Goal: Information Seeking & Learning: Check status

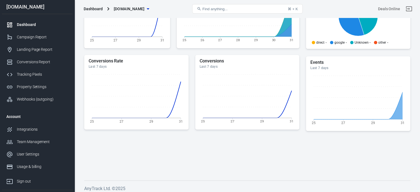
scroll to position [185, 0]
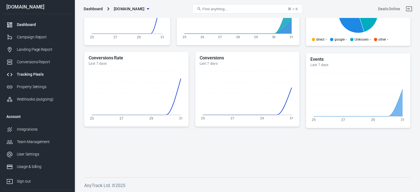
click at [30, 70] on link "Tracking Pixels" at bounding box center [37, 74] width 71 height 12
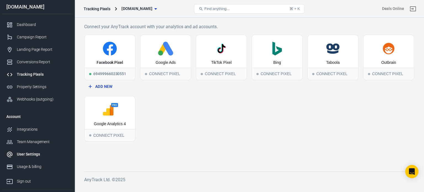
click at [29, 155] on div "User Settings" at bounding box center [42, 154] width 51 height 6
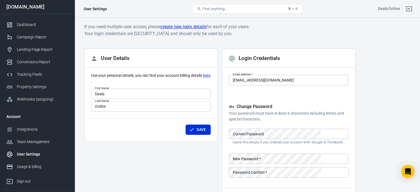
scroll to position [51, 0]
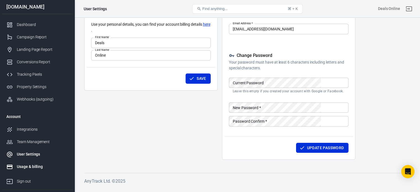
click at [28, 166] on div "Usage & billing" at bounding box center [42, 167] width 51 height 6
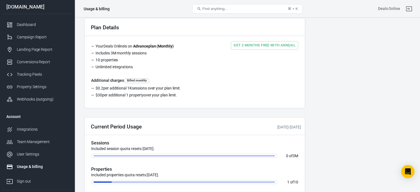
scroll to position [15, 0]
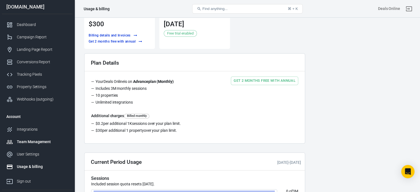
click at [33, 142] on div "Team Management" at bounding box center [42, 142] width 51 height 6
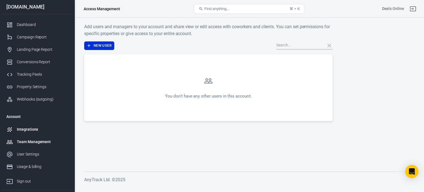
click at [39, 127] on div "Integrations" at bounding box center [42, 129] width 51 height 6
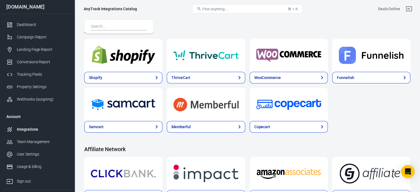
scroll to position [51, 0]
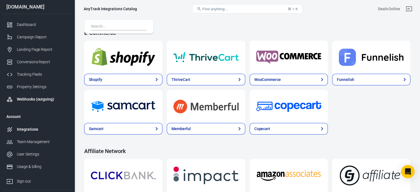
click at [31, 98] on div "Webhooks (outgoing)" at bounding box center [42, 99] width 51 height 6
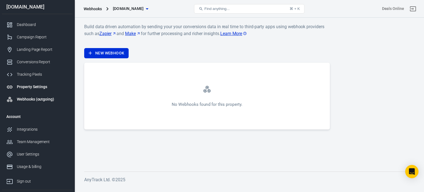
click at [18, 87] on div "Property Settings" at bounding box center [42, 87] width 51 height 6
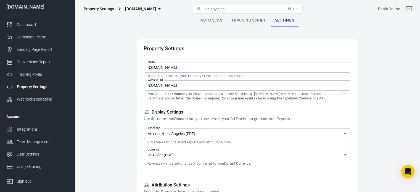
click at [243, 21] on link "Tracking Script" at bounding box center [249, 20] width 44 height 13
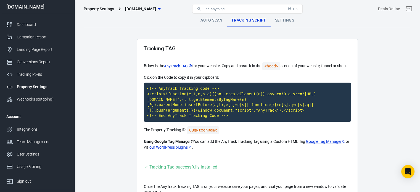
click at [203, 19] on link "Auto Scan" at bounding box center [211, 20] width 31 height 13
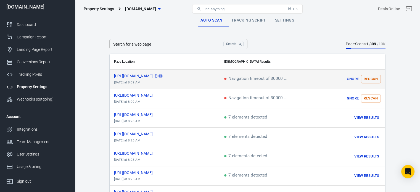
click at [162, 76] on icon "scrollable content" at bounding box center [160, 75] width 3 height 3
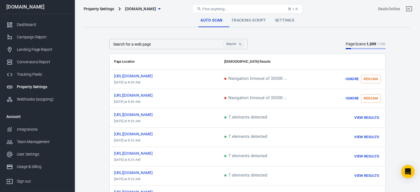
click at [367, 44] on strong "1,309" at bounding box center [371, 44] width 10 height 4
click at [287, 21] on link "Settings" at bounding box center [284, 20] width 28 height 13
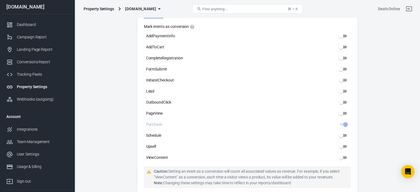
scroll to position [275, 0]
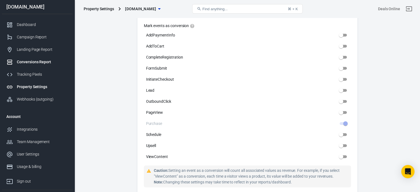
click at [31, 62] on div "Conversions Report" at bounding box center [42, 62] width 51 height 6
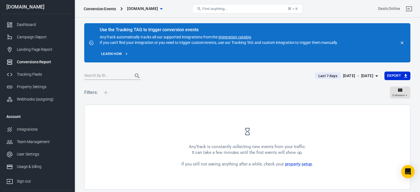
scroll to position [21, 0]
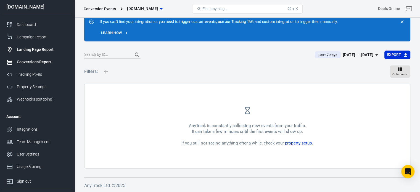
click at [29, 49] on div "Landing Page Report" at bounding box center [42, 50] width 51 height 6
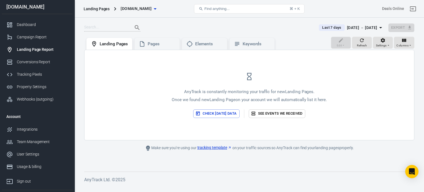
click at [211, 113] on button "Check [DATE] data" at bounding box center [216, 113] width 46 height 9
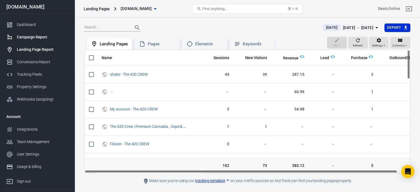
click at [35, 38] on div "Campaign Report" at bounding box center [42, 37] width 51 height 6
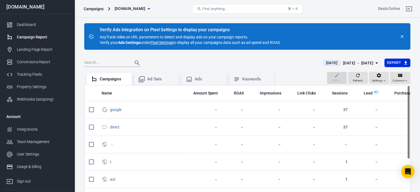
scroll to position [51, 0]
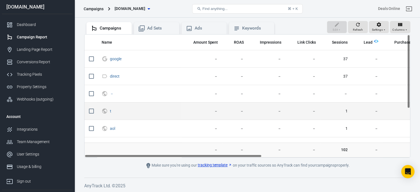
click at [347, 111] on td "1" at bounding box center [336, 110] width 32 height 17
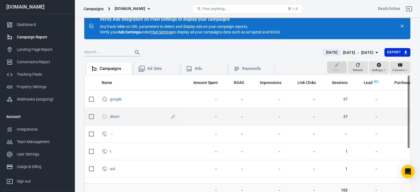
scroll to position [12, 0]
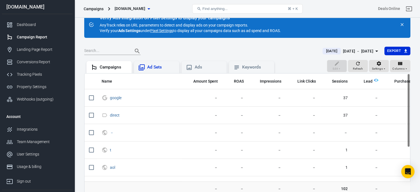
click at [153, 65] on div "Ad Sets" at bounding box center [161, 67] width 28 height 6
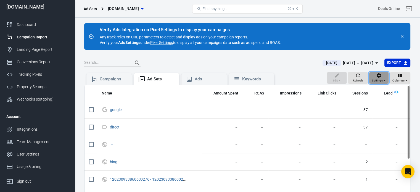
click at [377, 77] on icon "button" at bounding box center [379, 76] width 6 height 6
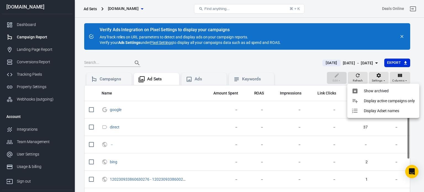
click at [229, 58] on div at bounding box center [212, 96] width 424 height 192
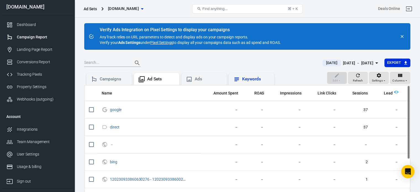
click at [245, 76] on div "Keywords" at bounding box center [251, 79] width 36 height 7
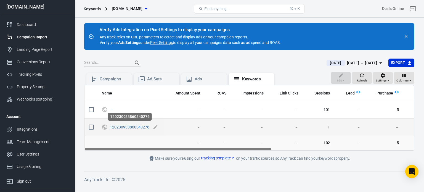
click at [130, 126] on link "120230933860340276" at bounding box center [129, 127] width 39 height 4
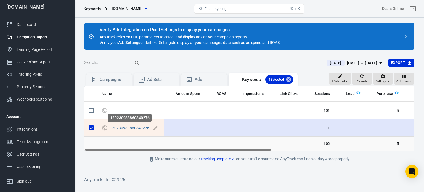
click at [130, 126] on link "120230933860340276" at bounding box center [129, 128] width 39 height 4
click at [90, 131] on input "scrollable content" at bounding box center [92, 128] width 12 height 12
checkbox input "false"
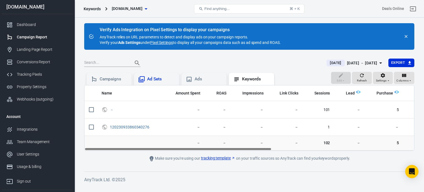
click at [147, 83] on div "Ad Sets" at bounding box center [156, 79] width 45 height 12
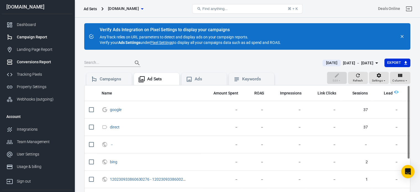
click at [27, 62] on div "Conversions Report" at bounding box center [42, 62] width 51 height 6
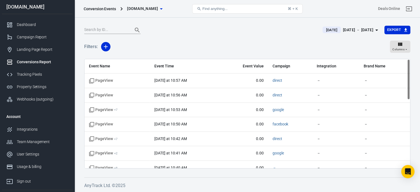
scroll to position [183, 0]
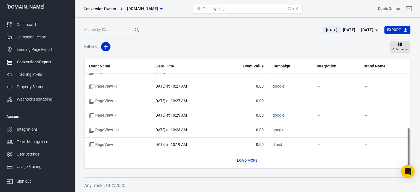
click at [242, 159] on button "Load more" at bounding box center [246, 160] width 23 height 9
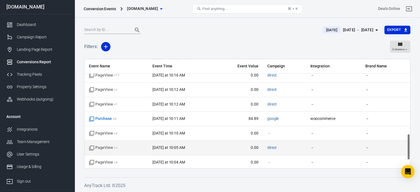
scroll to position [321, 0]
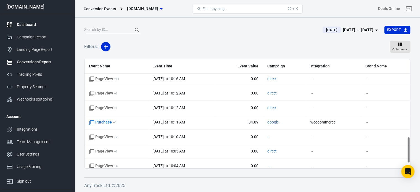
click at [32, 25] on div "Dashboard" at bounding box center [42, 25] width 51 height 6
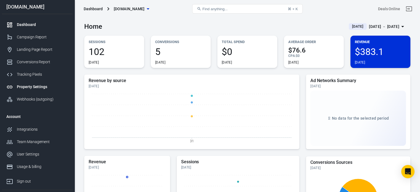
click at [30, 85] on div "Property Settings" at bounding box center [42, 87] width 51 height 6
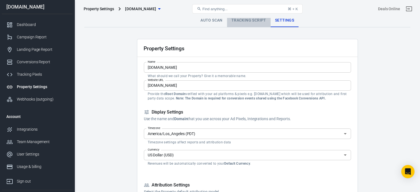
click at [244, 18] on link "Tracking Script" at bounding box center [249, 20] width 44 height 13
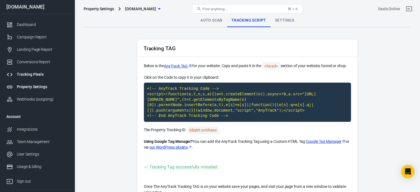
click at [38, 74] on div "Tracking Pixels" at bounding box center [42, 74] width 51 height 6
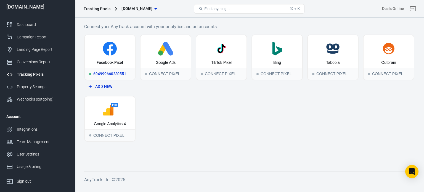
click at [107, 54] on icon at bounding box center [110, 49] width 14 height 14
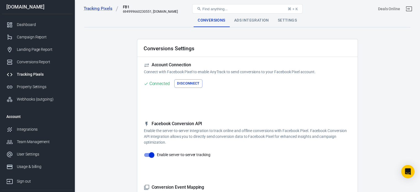
click at [290, 20] on div "Settings" at bounding box center [287, 20] width 28 height 13
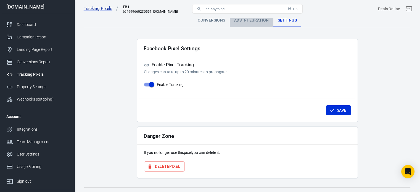
click at [240, 21] on div "Ads Integration" at bounding box center [252, 20] width 44 height 13
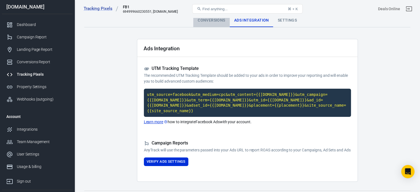
click at [213, 20] on div "Conversions" at bounding box center [211, 20] width 36 height 13
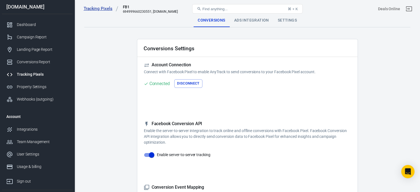
click at [99, 8] on link "Tracking Pixels" at bounding box center [101, 9] width 35 height 6
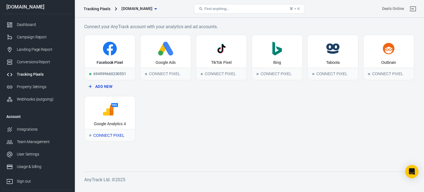
click at [102, 121] on div "Google Analytics 4" at bounding box center [110, 124] width 32 height 6
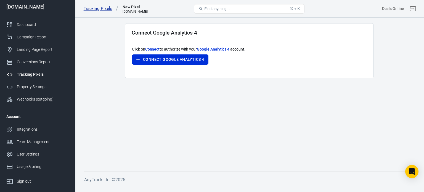
click at [89, 9] on link "Tracking Pixels" at bounding box center [101, 9] width 35 height 6
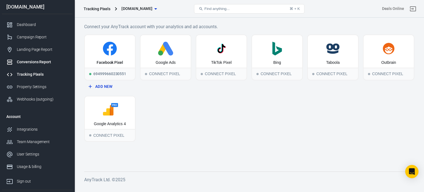
click at [30, 65] on link "Conversions Report" at bounding box center [37, 62] width 71 height 12
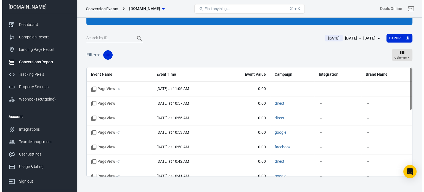
scroll to position [46, 0]
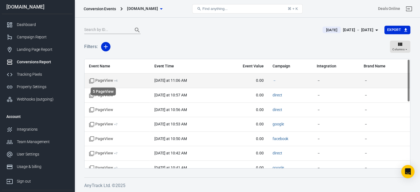
click at [113, 81] on span "PageView + 4" at bounding box center [103, 81] width 29 height 6
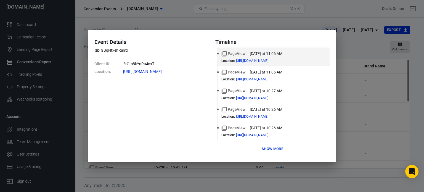
click at [278, 145] on button "Show more" at bounding box center [272, 149] width 24 height 9
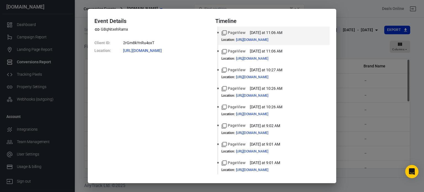
scroll to position [39, 0]
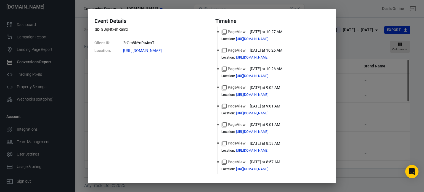
click at [387, 121] on div "Event Details GBqNtxehRamx Client ID : 2rGm8kYnRu4oxT Location : [URL][DOMAIN_N…" at bounding box center [212, 96] width 424 height 192
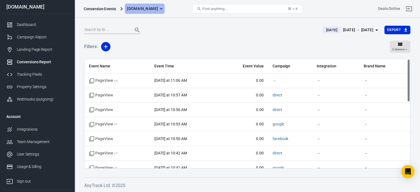
click at [142, 8] on span "[DOMAIN_NAME]" at bounding box center [142, 8] width 31 height 7
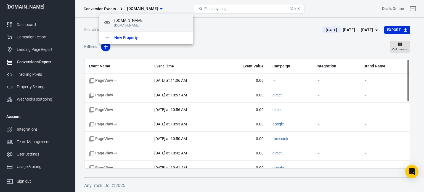
click at [130, 21] on span "[DOMAIN_NAME]" at bounding box center [151, 21] width 75 height 6
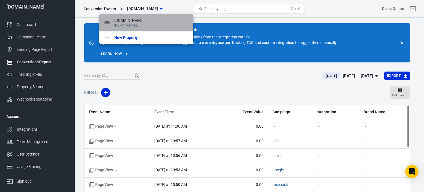
click at [135, 23] on p "[DOMAIN_NAME]" at bounding box center [151, 25] width 75 height 4
click at [136, 24] on p "[DOMAIN_NAME]" at bounding box center [151, 25] width 75 height 4
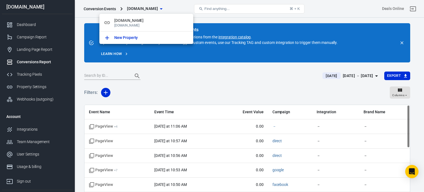
click at [110, 9] on div at bounding box center [212, 96] width 424 height 192
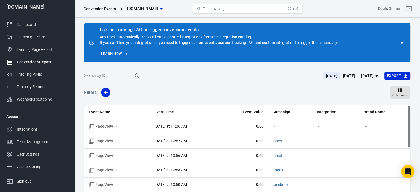
click at [97, 6] on div "Conversion Events" at bounding box center [100, 9] width 32 height 6
click at [155, 8] on span "[DOMAIN_NAME]" at bounding box center [142, 8] width 31 height 7
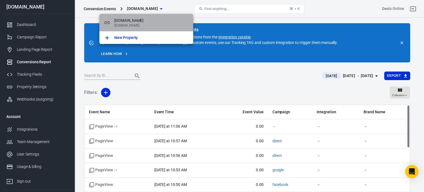
click at [142, 24] on p "[DOMAIN_NAME]" at bounding box center [151, 25] width 75 height 4
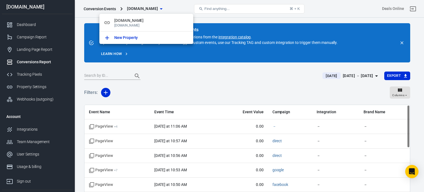
click at [25, 38] on div at bounding box center [212, 96] width 424 height 192
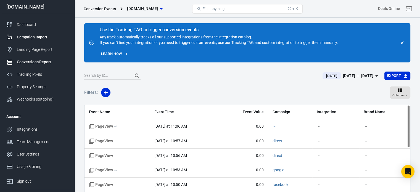
click at [24, 38] on div "Campaign Report" at bounding box center [42, 37] width 51 height 6
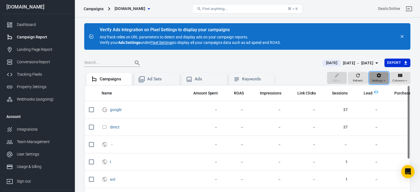
click at [380, 78] on span "Settings" at bounding box center [377, 80] width 11 height 5
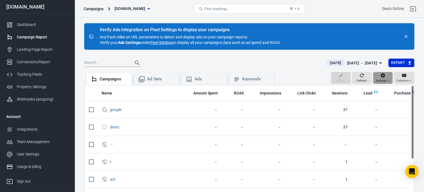
click at [380, 78] on div at bounding box center [212, 96] width 424 height 192
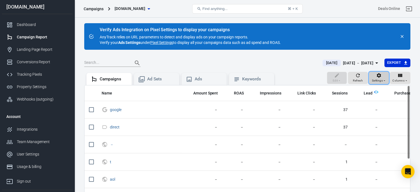
click at [380, 78] on span "Settings" at bounding box center [377, 80] width 11 height 5
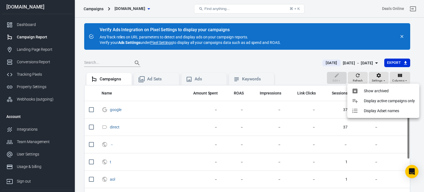
click at [413, 75] on div at bounding box center [212, 96] width 424 height 192
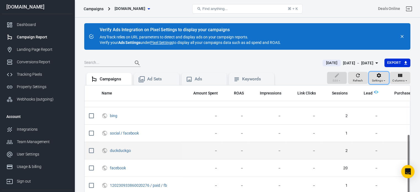
scroll to position [51, 0]
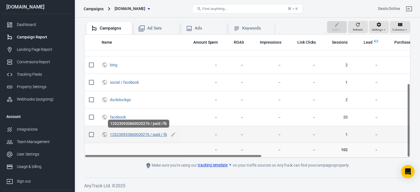
click at [129, 132] on link "120230933860020276 / paid / fb" at bounding box center [138, 134] width 57 height 4
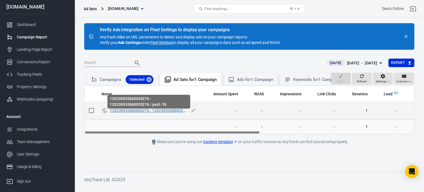
click at [132, 113] on link "120230933860630276 - 120230933860020276 / paid / fb" at bounding box center [159, 110] width 99 height 4
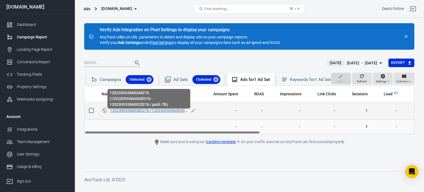
click at [149, 113] on link "120230933860340276 (120230933860630276 - 120230933860020276 / paid / fb)" at bounding box center [181, 110] width 142 height 4
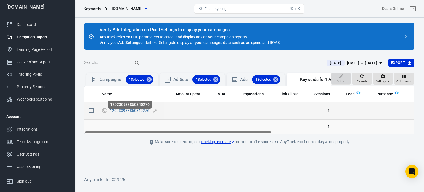
click at [137, 113] on link "120230933860340276" at bounding box center [129, 110] width 39 height 4
checkbox input "true"
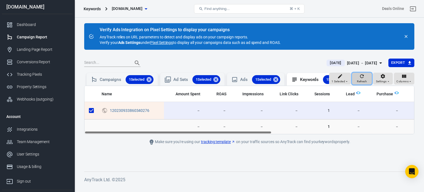
click at [360, 84] on span "Refresh" at bounding box center [362, 81] width 10 height 5
click at [30, 52] on div "Landing Page Report" at bounding box center [42, 50] width 51 height 6
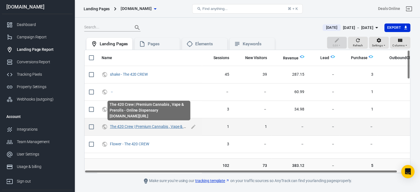
click at [134, 126] on link "The 420 Crew | Premium Cannabis , Vape & Prerolls - Online Dispensary" at bounding box center [170, 126] width 120 height 4
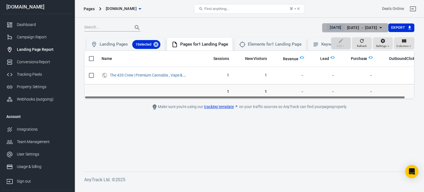
click at [347, 28] on div "[DATE] － [DATE]" at bounding box center [362, 27] width 30 height 7
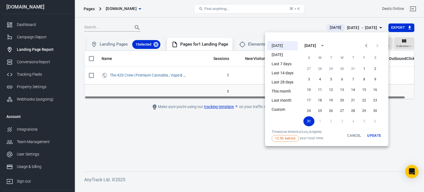
click at [37, 62] on div at bounding box center [212, 96] width 424 height 192
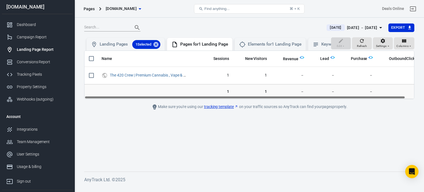
click at [37, 62] on div "Conversions Report" at bounding box center [42, 62] width 51 height 6
